Goal: Task Accomplishment & Management: Complete application form

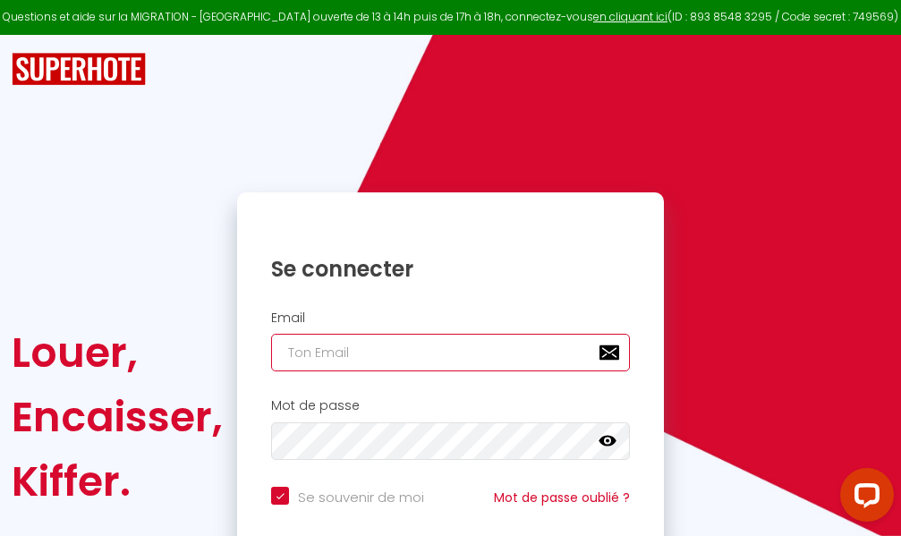
click at [461, 354] on input "email" at bounding box center [450, 353] width 359 height 38
type input "m"
checkbox input "true"
type input "ma"
checkbox input "true"
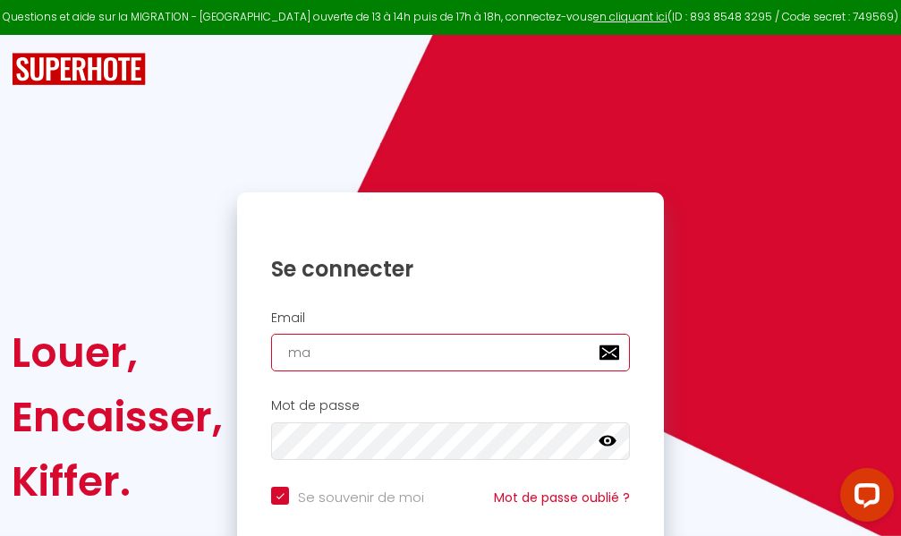
type input "mar"
checkbox input "true"
type input "marc"
checkbox input "true"
type input "marcd"
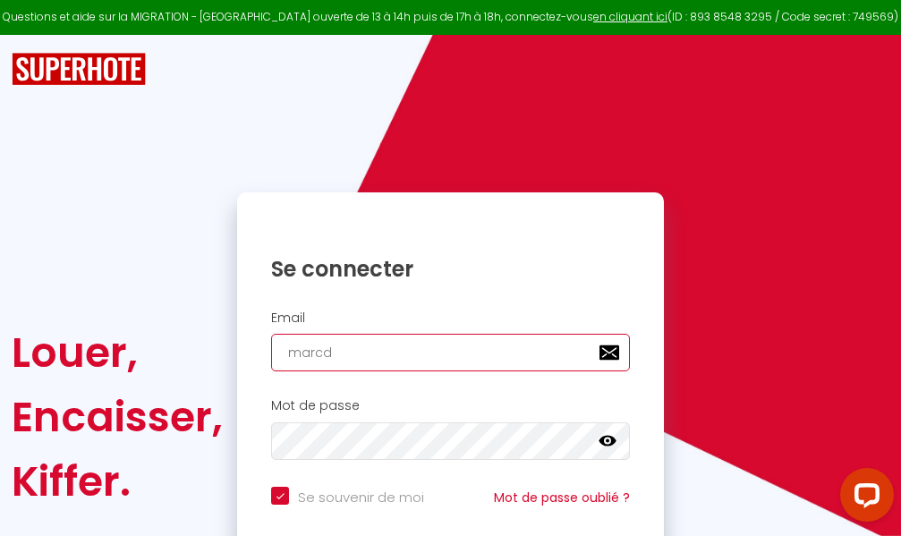
checkbox input "true"
type input "marcdp"
checkbox input "true"
type input "marcdpo"
checkbox input "true"
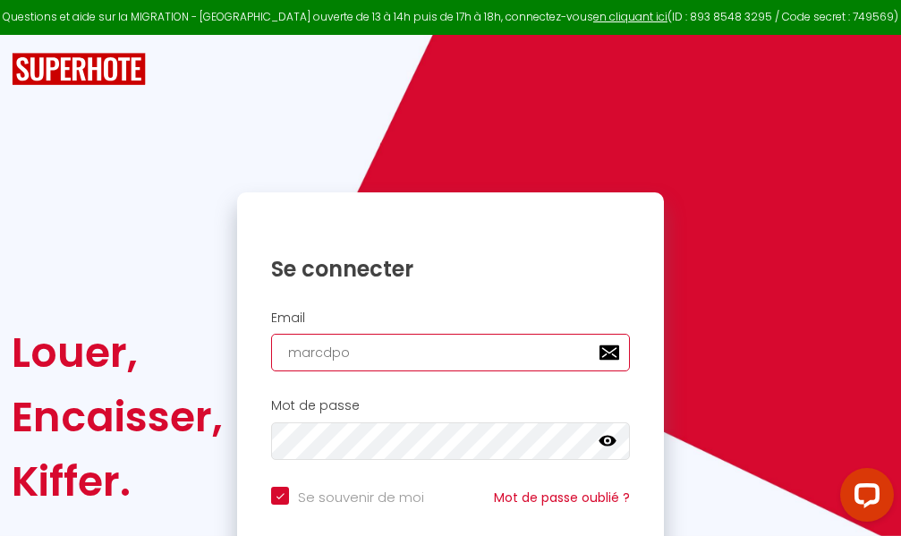
type input "marcdpoz"
checkbox input "true"
type input "marcdpoz."
checkbox input "true"
type input "marcdpoz.l"
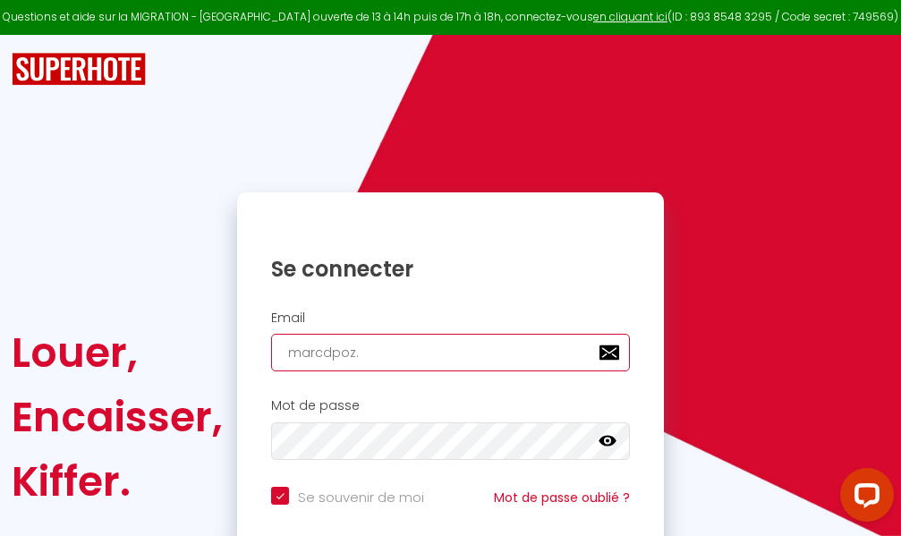
checkbox input "true"
type input "marcdpoz.lo"
checkbox input "true"
type input "marcdpoz.loc"
checkbox input "true"
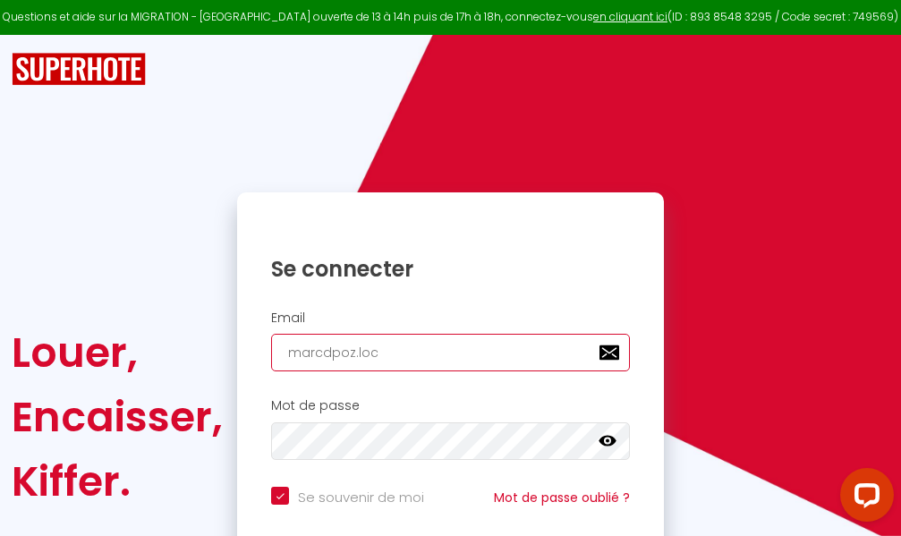
type input "marcdpoz.loca"
checkbox input "true"
type input "marcdpoz.locat"
checkbox input "true"
type input "marcdpoz.locati"
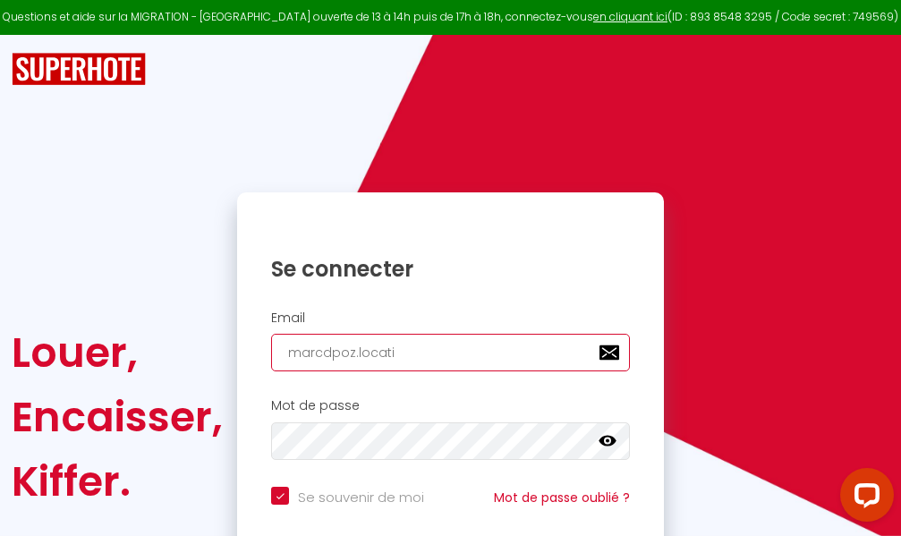
checkbox input "true"
type input "marcdpoz.locatio"
checkbox input "true"
type input "marcdpoz.location"
checkbox input "true"
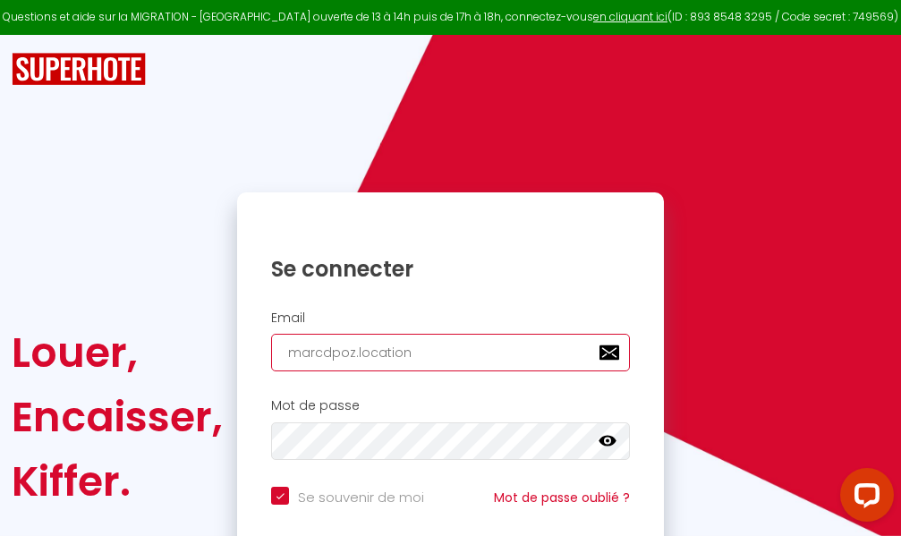
type input "marcdpoz.location@"
checkbox input "true"
type input "marcdpoz.location@g"
checkbox input "true"
type input "marcdpoz.location@gm"
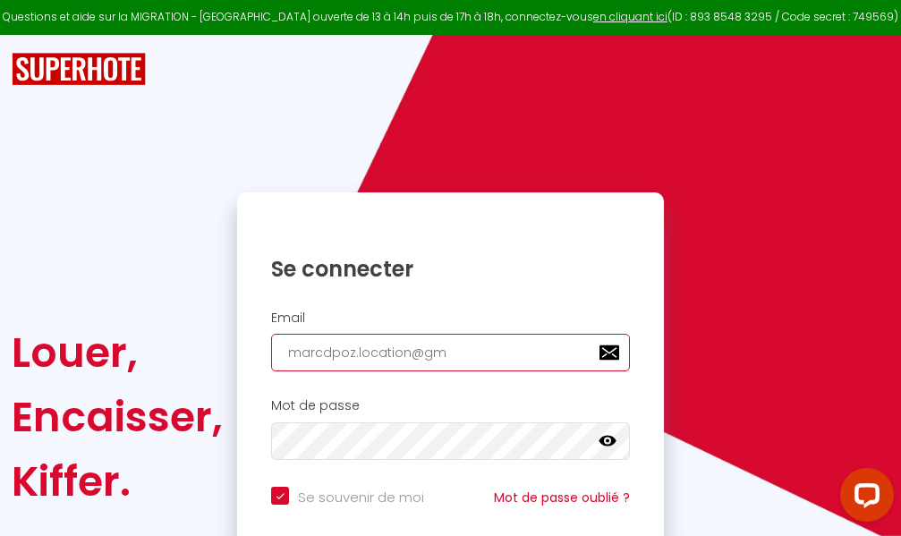
checkbox input "true"
type input "marcdpoz.location@gma"
checkbox input "true"
type input "marcdpoz.location@gmai"
checkbox input "true"
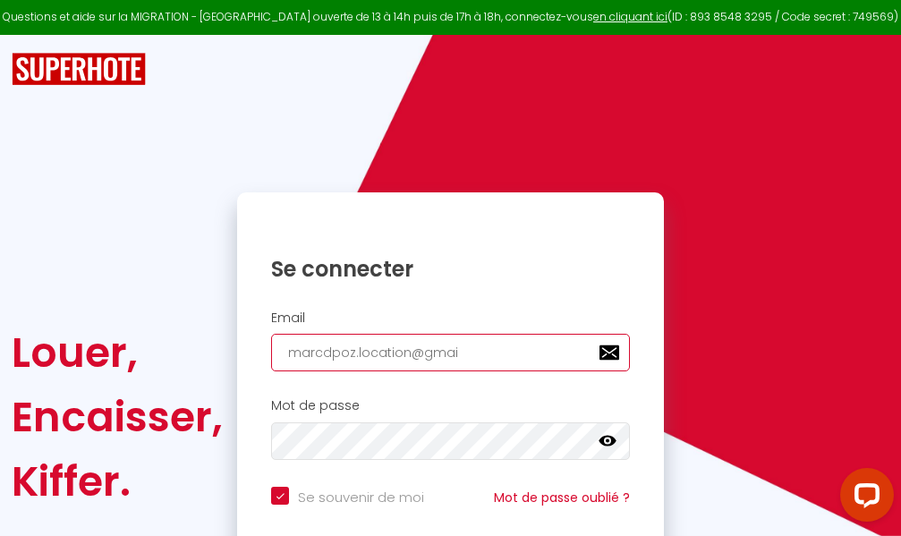
type input "[EMAIL_ADDRESS]"
checkbox input "true"
type input "[EMAIL_ADDRESS]."
checkbox input "true"
type input "marcdpoz.location@gmail.c"
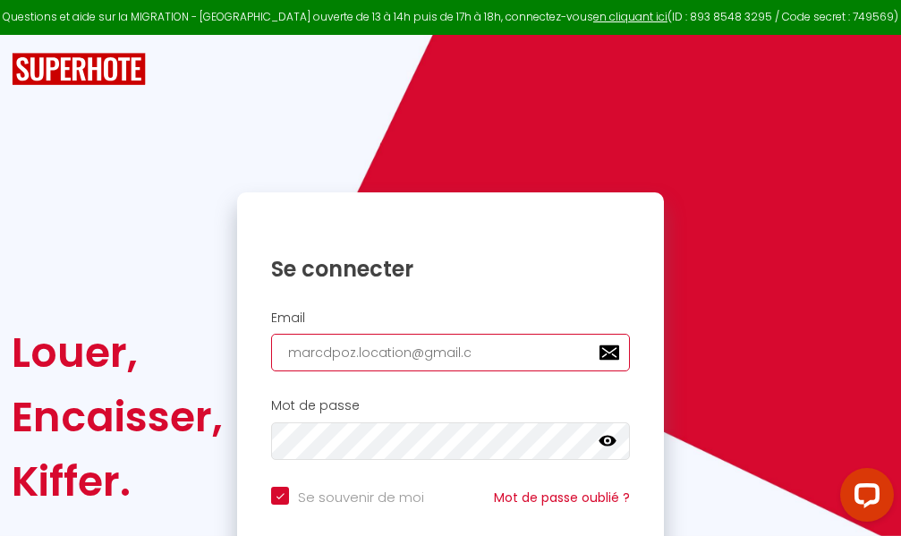
checkbox input "true"
type input "[EMAIL_ADDRESS][DOMAIN_NAME]"
checkbox input "true"
type input "[EMAIL_ADDRESS][DOMAIN_NAME]"
checkbox input "true"
